Goal: Transaction & Acquisition: Subscribe to service/newsletter

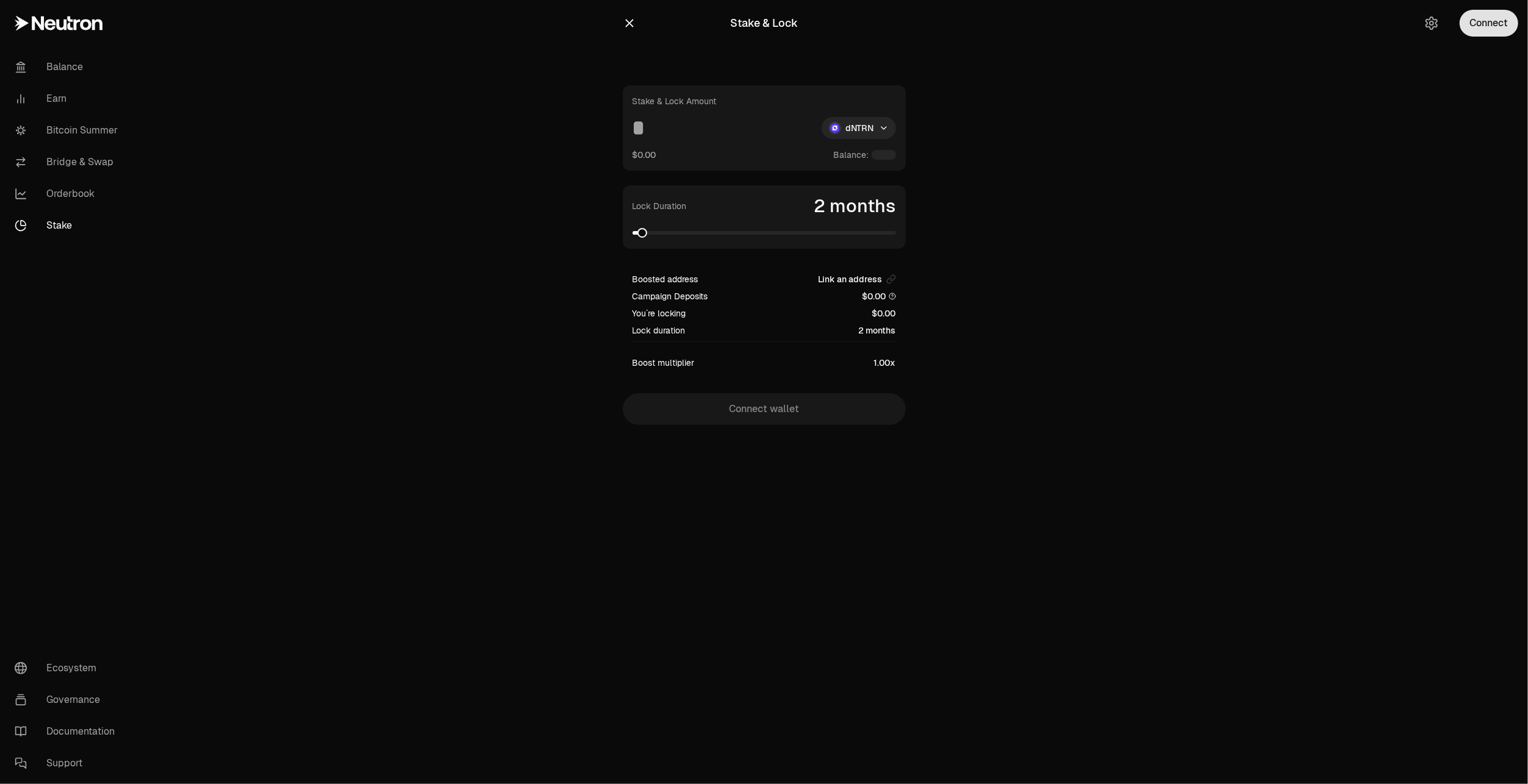
click at [1493, 26] on button "Connect" at bounding box center [1489, 22] width 59 height 26
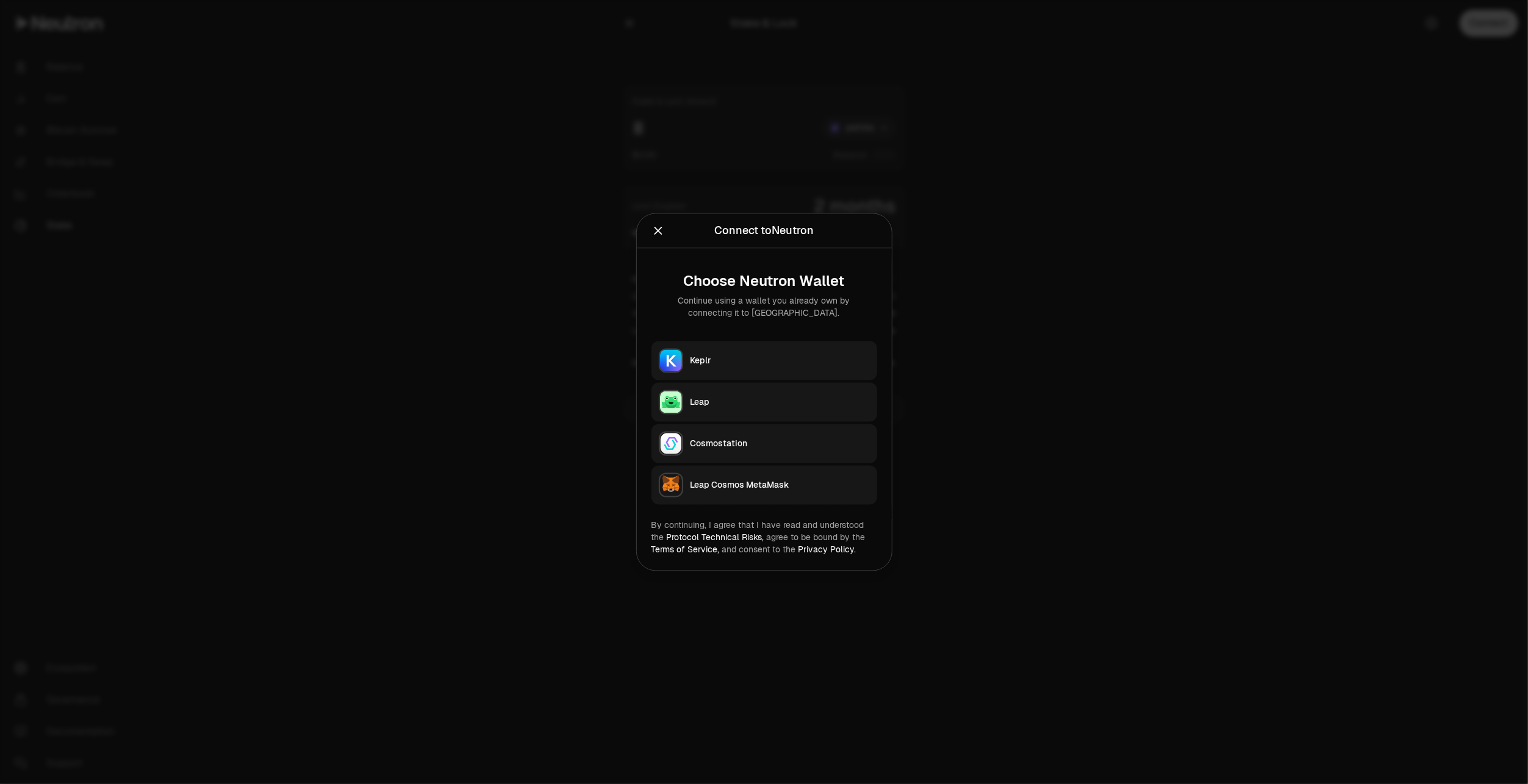
click at [723, 359] on div "Keplr" at bounding box center [780, 360] width 179 height 12
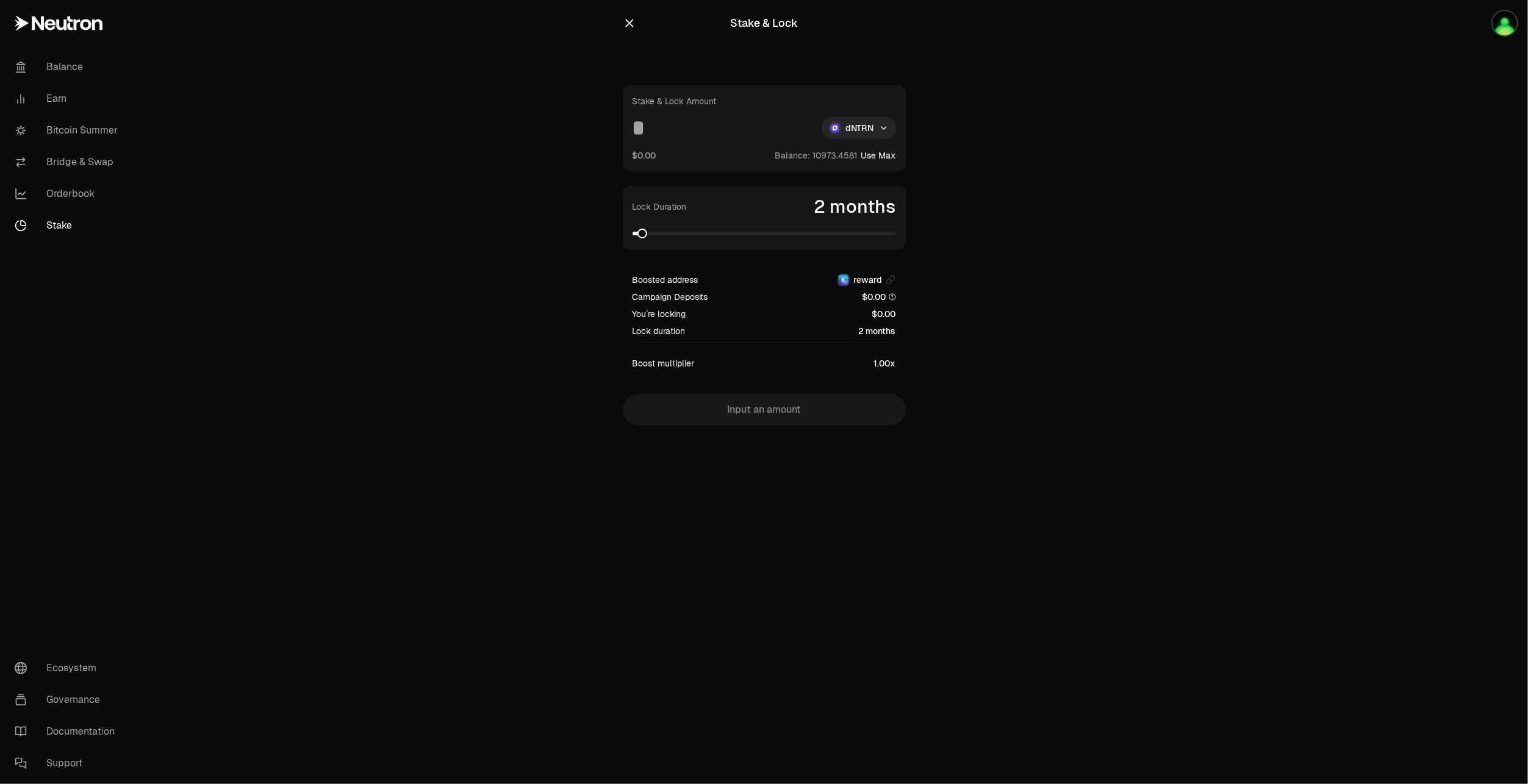
drag, startPoint x: 654, startPoint y: 128, endPoint x: 600, endPoint y: 128, distance: 54.0
click at [600, 128] on section "Stake & Lock Stake & Lock Amount dNTRN $0.00 Balance: Use Max Lock Duration 2 m…" at bounding box center [764, 237] width 469 height 474
type input "****"
click at [760, 420] on button "Lock 5000 dNTRN for 2 months" at bounding box center [764, 409] width 283 height 31
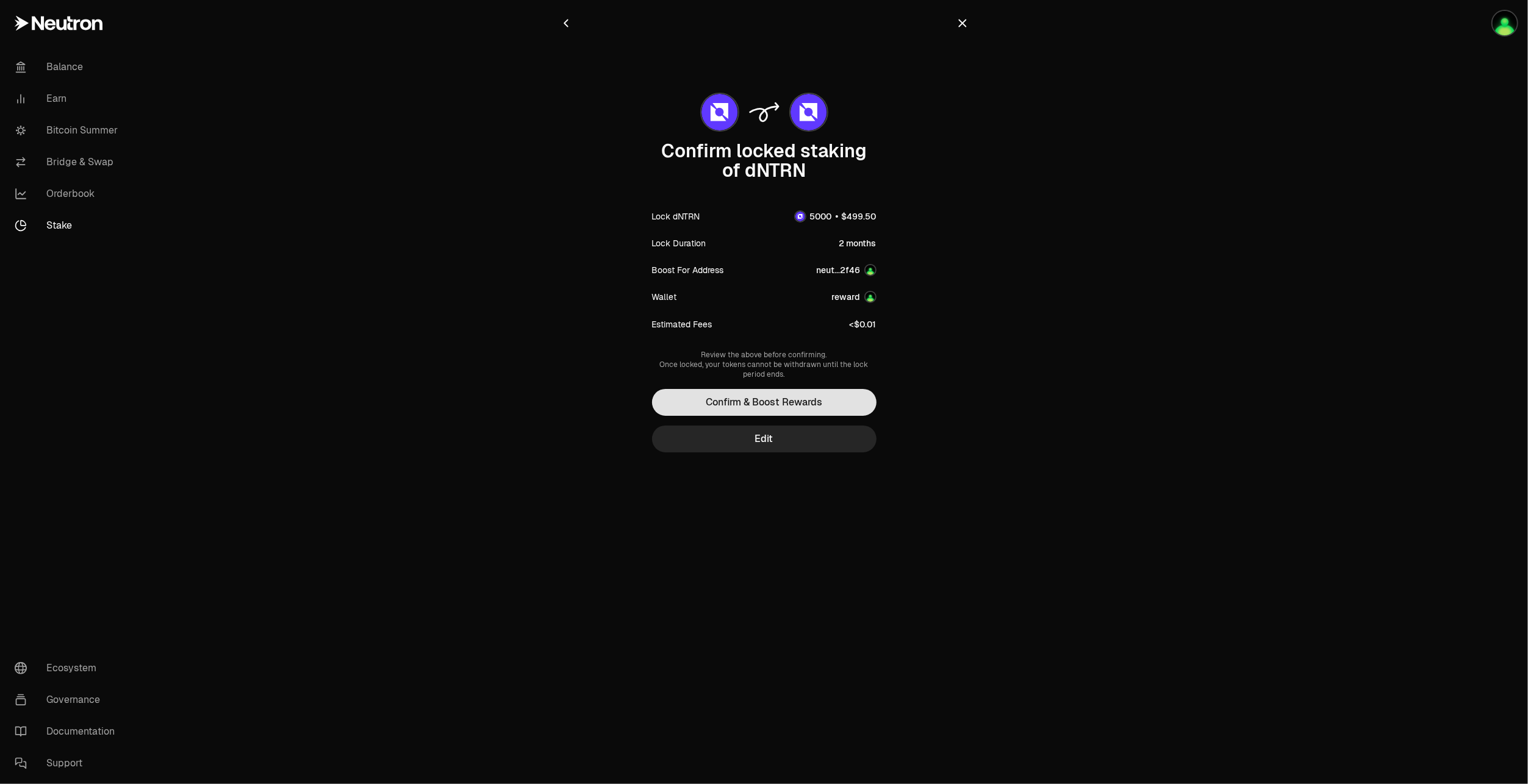
click at [757, 400] on button "Confirm & Boost Rewards" at bounding box center [764, 402] width 225 height 26
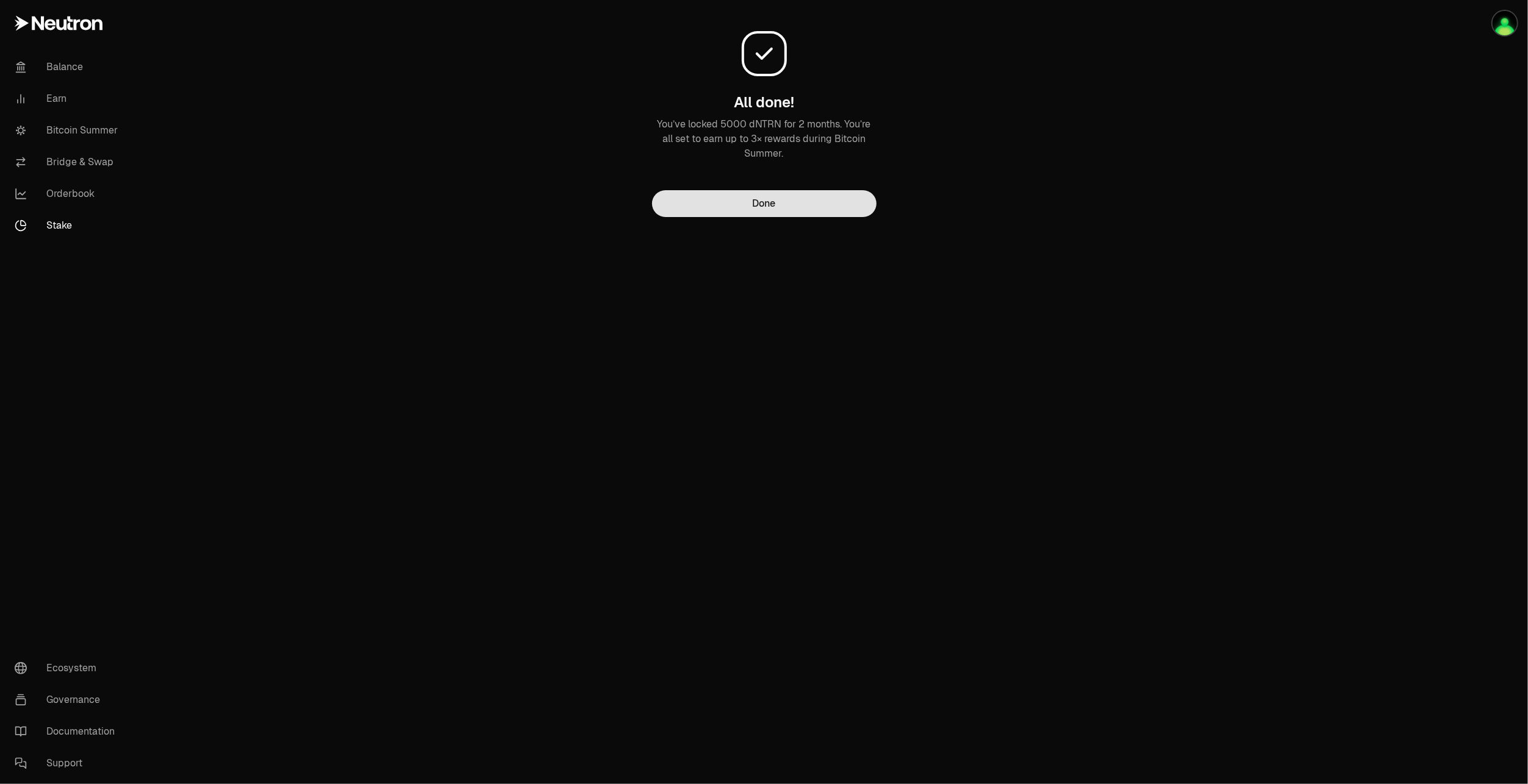
click at [727, 207] on button "Done" at bounding box center [764, 203] width 225 height 26
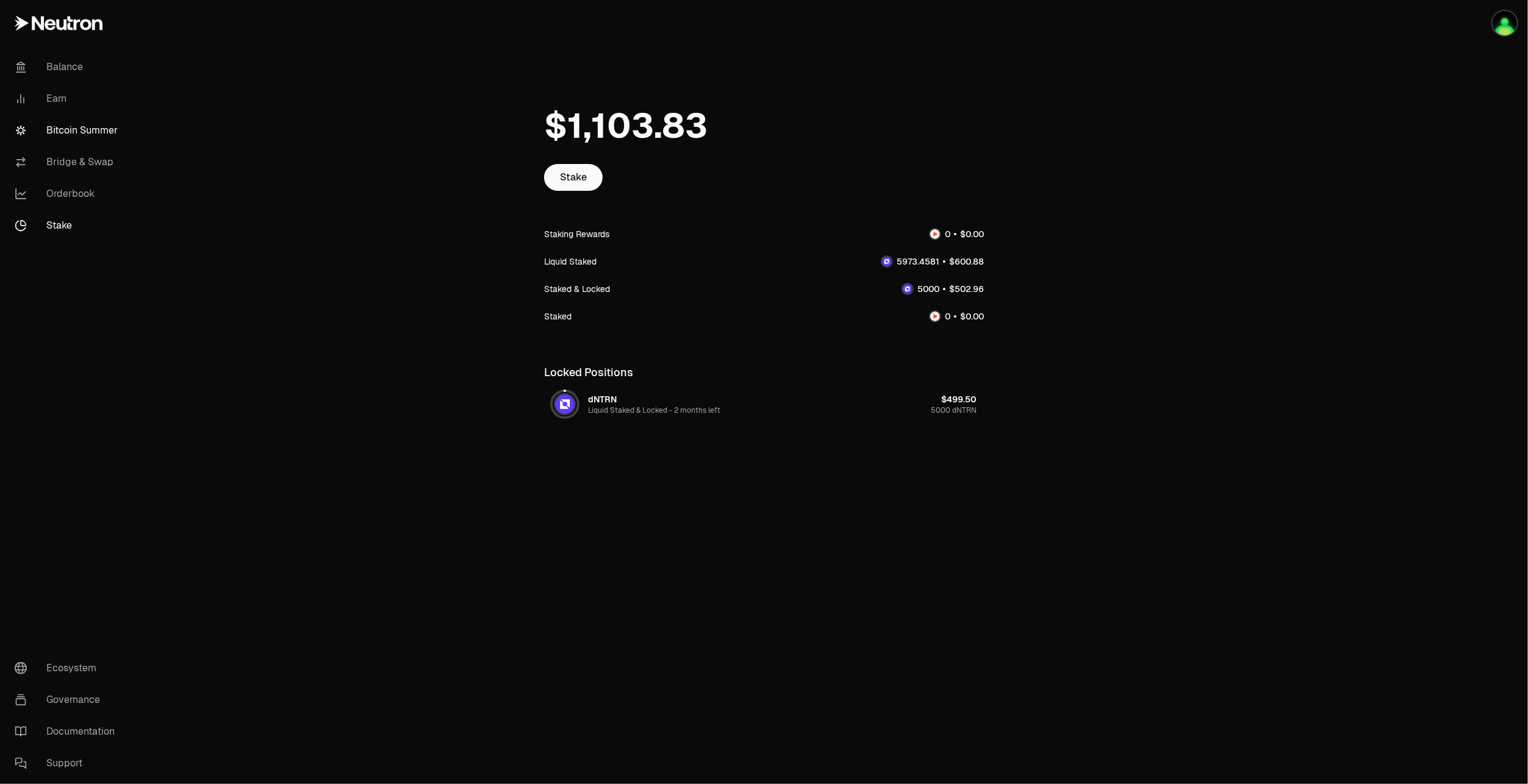
click at [75, 126] on link "Bitcoin Summer" at bounding box center [68, 130] width 127 height 31
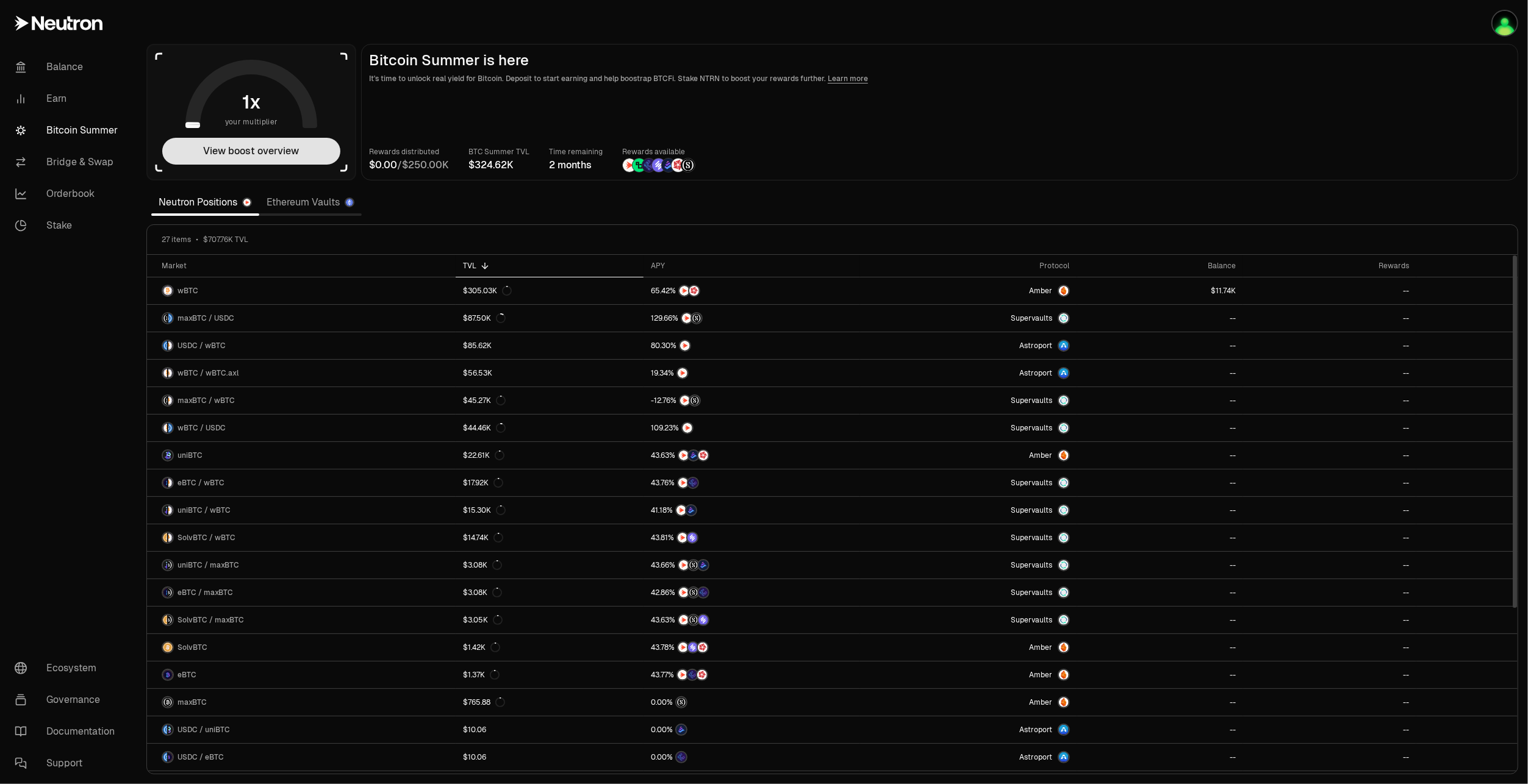
click at [283, 148] on button "View boost overview" at bounding box center [251, 151] width 178 height 26
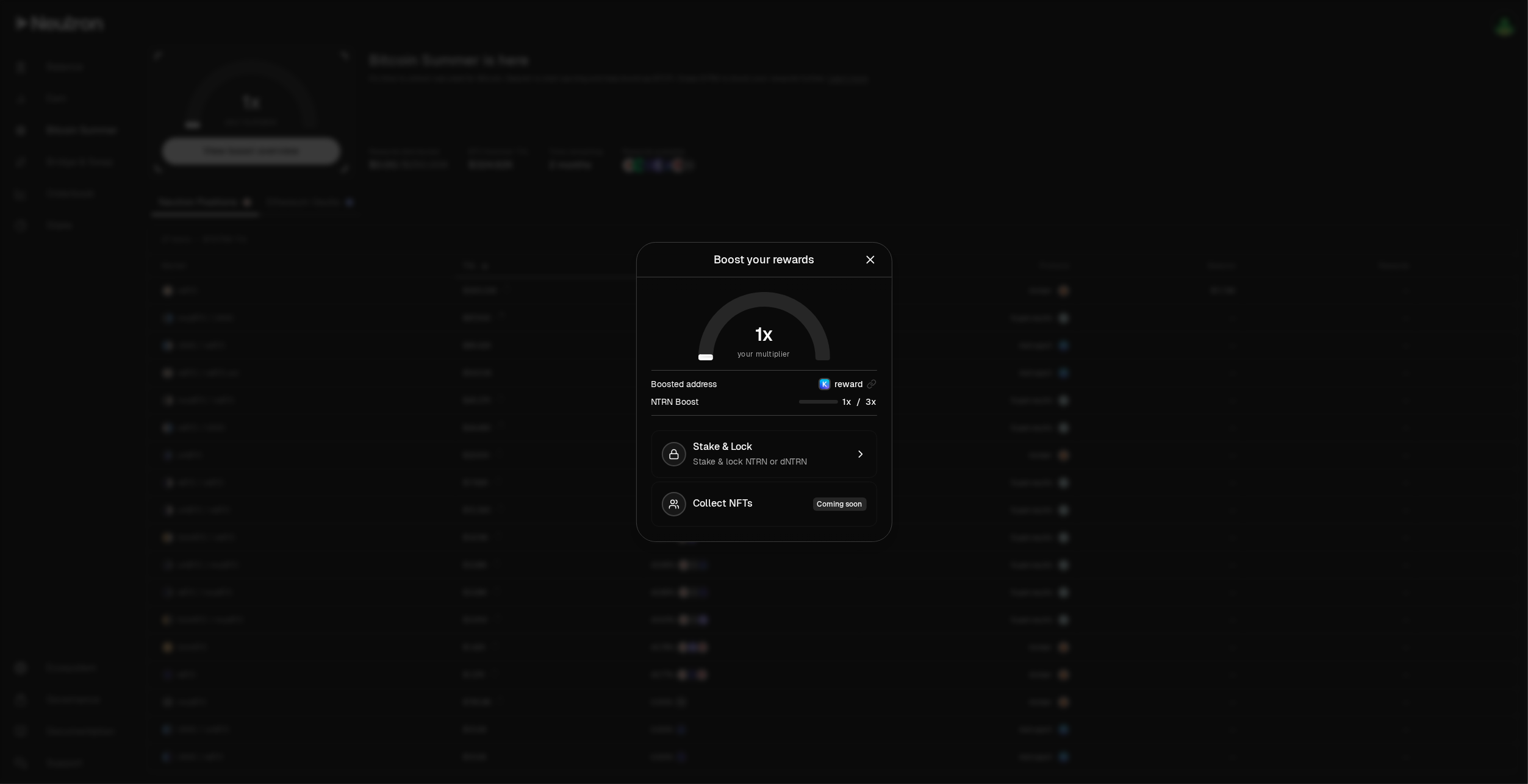
click at [877, 265] on icon "Close" at bounding box center [870, 259] width 14 height 14
